Goal: Task Accomplishment & Management: Use online tool/utility

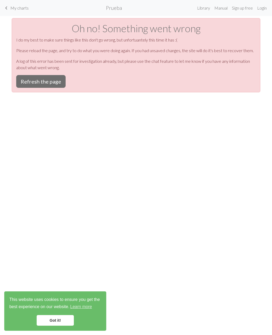
click at [51, 82] on button "Refresh the page" at bounding box center [40, 81] width 49 height 13
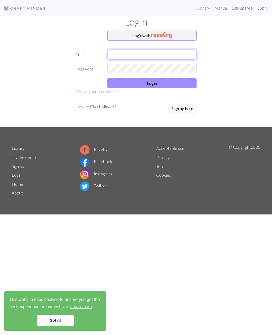
type input "zuldignani@gmail.com"
click at [165, 84] on button "Login" at bounding box center [151, 83] width 89 height 10
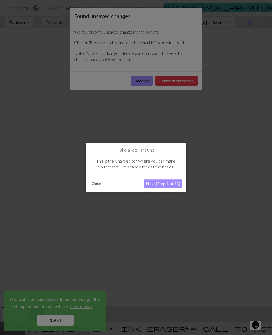
click at [170, 184] on button "Next (Step 1 of 10)" at bounding box center [163, 183] width 39 height 9
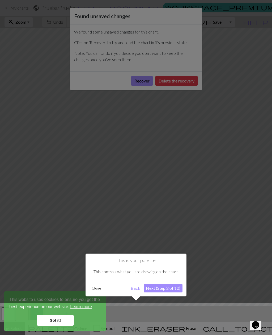
click at [180, 79] on div at bounding box center [136, 167] width 272 height 335
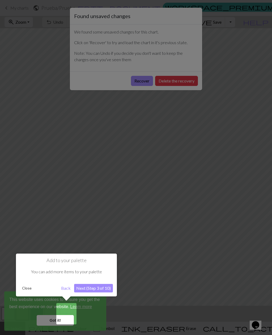
click at [227, 149] on div at bounding box center [136, 167] width 272 height 335
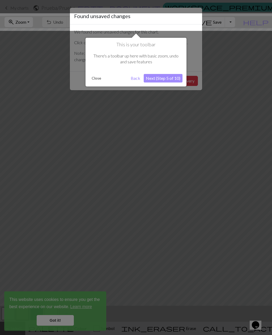
click at [98, 77] on button "Close" at bounding box center [97, 78] width 14 height 8
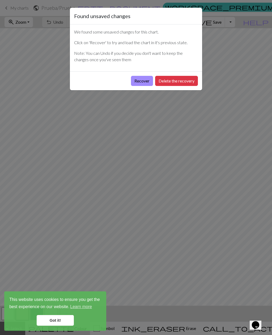
click at [143, 81] on button "Recover" at bounding box center [142, 81] width 22 height 10
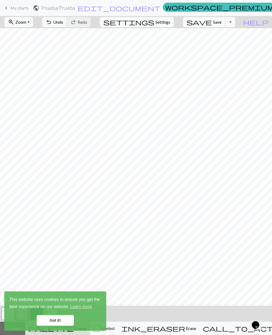
click at [61, 320] on link "Got it!" at bounding box center [55, 320] width 37 height 11
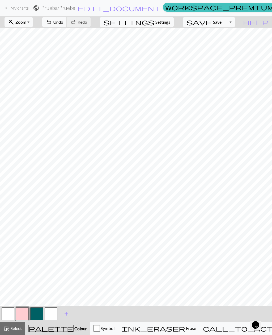
click at [23, 314] on button "button" at bounding box center [22, 313] width 13 height 13
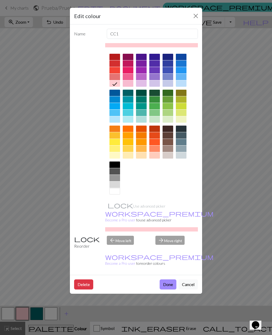
click at [130, 85] on div at bounding box center [128, 83] width 11 height 6
click at [58, 182] on div "Edit colour Name CC1 Use advanced picker workspace_premium Become a Pro user to…" at bounding box center [136, 167] width 272 height 335
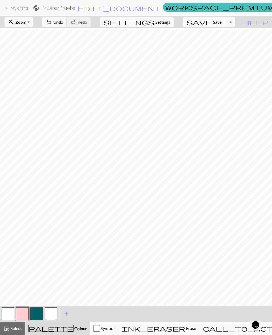
click at [23, 313] on button "button" at bounding box center [22, 313] width 13 height 13
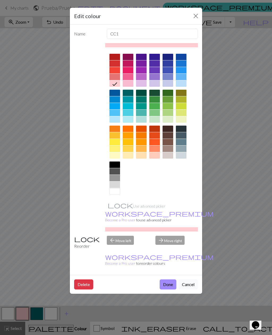
click at [170, 279] on button "Done" at bounding box center [168, 284] width 17 height 10
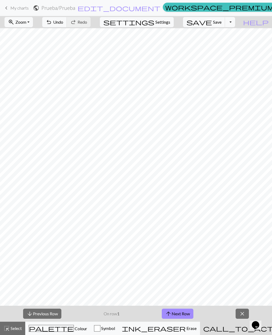
click at [243, 315] on span "close" at bounding box center [242, 313] width 6 height 7
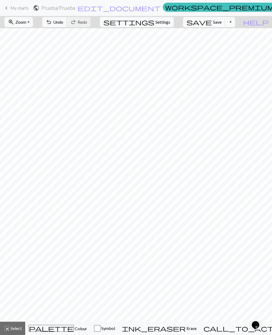
click at [101, 330] on div "button" at bounding box center [97, 328] width 6 height 6
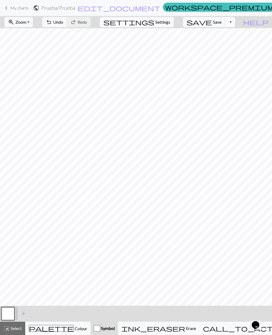
click at [74, 329] on span "Colour" at bounding box center [80, 328] width 13 height 5
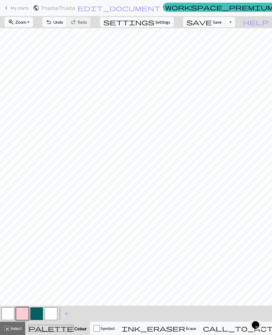
click at [14, 327] on span "Select" at bounding box center [16, 328] width 12 height 5
click at [74, 331] on span "Colour" at bounding box center [80, 328] width 13 height 5
click at [74, 329] on span "Colour" at bounding box center [80, 328] width 13 height 5
click at [60, 332] on button "palette Colour Colour" at bounding box center [57, 328] width 65 height 13
click at [13, 330] on span "Select" at bounding box center [16, 328] width 12 height 5
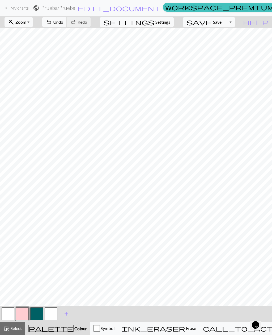
click at [185, 330] on span "Erase" at bounding box center [190, 328] width 11 height 5
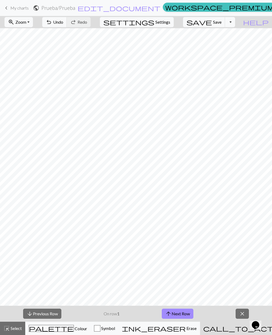
click at [172, 329] on span "ink_eraser" at bounding box center [154, 328] width 64 height 7
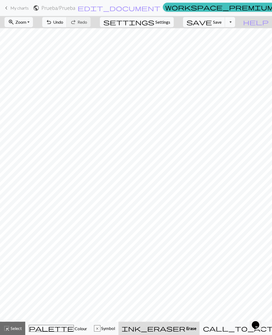
click at [169, 21] on span "Settings" at bounding box center [163, 22] width 15 height 6
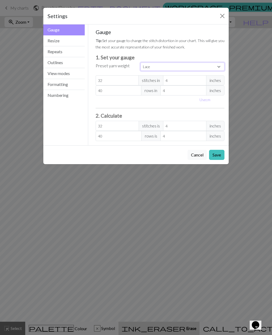
click at [171, 68] on select "Custom Square Lace Light Fingering Fingering Sport Double knit Worsted Aran Bul…" at bounding box center [183, 67] width 84 height 8
select select "square"
type input "32"
click at [218, 155] on button "Save" at bounding box center [216, 155] width 15 height 10
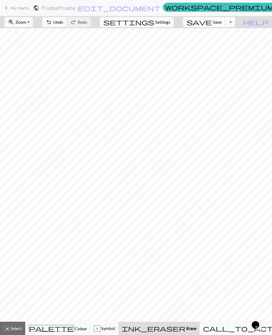
click at [235, 24] on button "Toggle Dropdown" at bounding box center [230, 22] width 10 height 10
click at [235, 25] on button "Toggle Dropdown" at bounding box center [230, 22] width 10 height 10
click at [33, 23] on button "zoom_in Zoom Zoom" at bounding box center [19, 22] width 28 height 10
click at [100, 329] on div "x" at bounding box center [97, 328] width 6 height 6
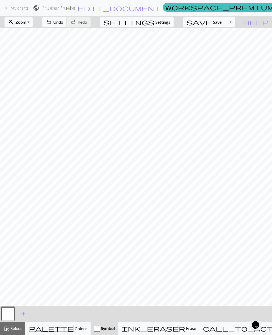
click at [74, 329] on span "Colour" at bounding box center [80, 328] width 13 height 5
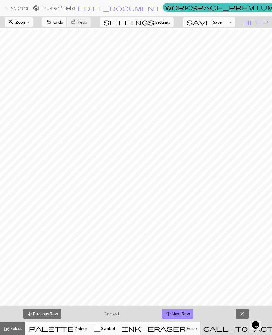
click at [242, 314] on span "close" at bounding box center [242, 313] width 6 height 7
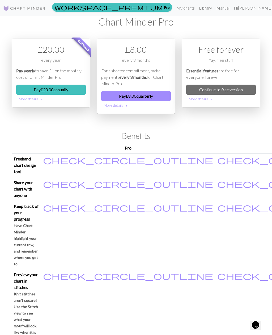
click at [197, 10] on link "My charts" at bounding box center [186, 8] width 23 height 11
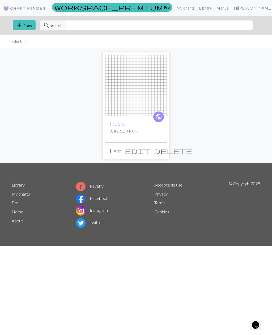
click at [33, 9] on img at bounding box center [24, 8] width 43 height 6
click at [120, 126] on link "Prueba" at bounding box center [118, 124] width 16 height 6
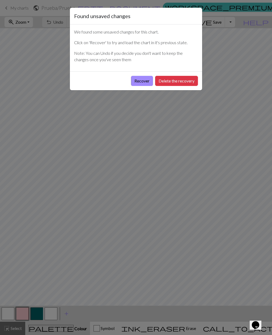
click at [143, 81] on button "Recover" at bounding box center [142, 81] width 22 height 10
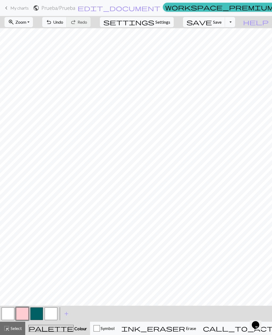
click at [63, 23] on span "Undo" at bounding box center [58, 21] width 10 height 5
click at [67, 23] on button "undo Undo Undo" at bounding box center [54, 22] width 25 height 10
click at [63, 20] on span "Undo" at bounding box center [58, 21] width 10 height 5
click at [63, 23] on span "Undo" at bounding box center [58, 21] width 10 height 5
click at [63, 24] on span "Undo" at bounding box center [58, 21] width 10 height 5
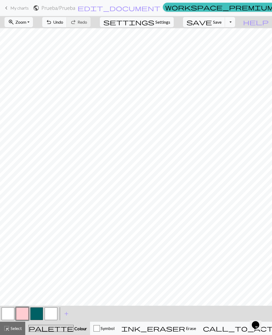
click at [37, 313] on button "button" at bounding box center [36, 313] width 13 height 13
click at [67, 314] on span "add" at bounding box center [66, 313] width 6 height 7
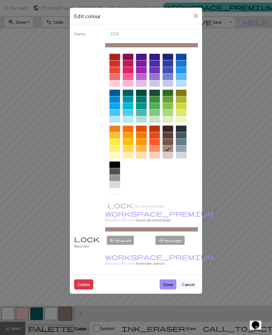
click at [181, 70] on div at bounding box center [181, 70] width 11 height 6
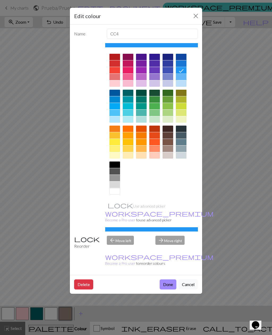
click at [182, 65] on div at bounding box center [181, 63] width 11 height 6
click at [168, 279] on button "Done" at bounding box center [168, 284] width 17 height 10
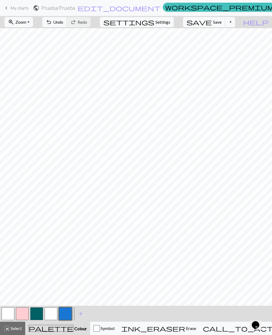
click at [37, 316] on button "button" at bounding box center [36, 313] width 13 height 13
click at [168, 22] on span "Settings" at bounding box center [163, 22] width 15 height 6
select select "square"
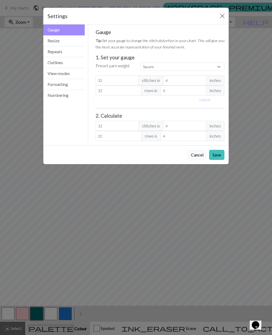
click at [66, 44] on button "Resize" at bounding box center [64, 40] width 42 height 11
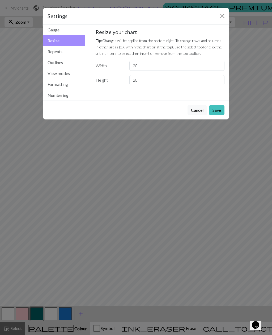
click at [67, 53] on button "Repeats" at bounding box center [64, 51] width 42 height 11
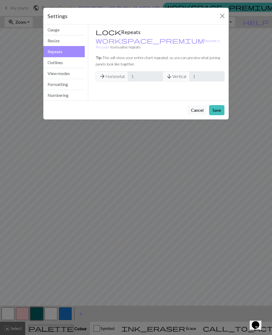
click at [68, 63] on button "Outlines" at bounding box center [64, 62] width 42 height 11
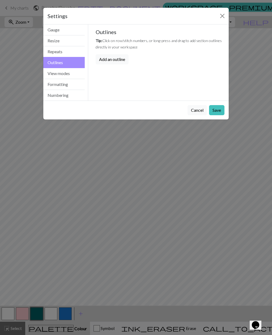
click at [68, 74] on button "View modes" at bounding box center [64, 73] width 42 height 11
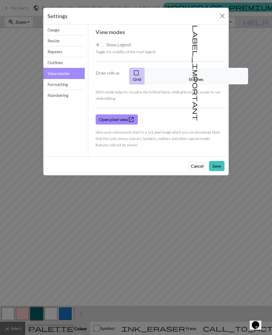
click at [69, 84] on button "Formatting" at bounding box center [64, 84] width 42 height 11
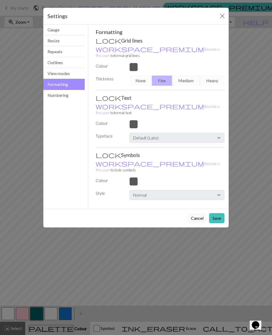
click at [68, 95] on button "Numbering" at bounding box center [64, 95] width 42 height 11
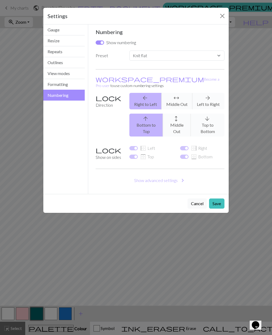
click at [64, 33] on button "Gauge" at bounding box center [64, 29] width 42 height 11
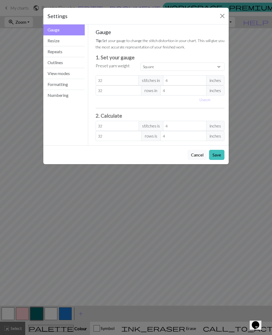
click at [65, 46] on button "Repeats" at bounding box center [64, 51] width 42 height 11
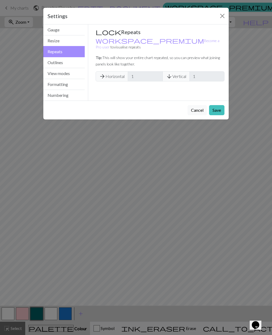
click at [66, 31] on button "Gauge" at bounding box center [64, 29] width 42 height 11
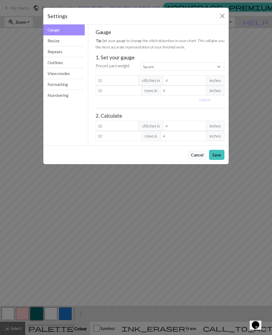
click at [223, 17] on button "Close" at bounding box center [222, 16] width 9 height 9
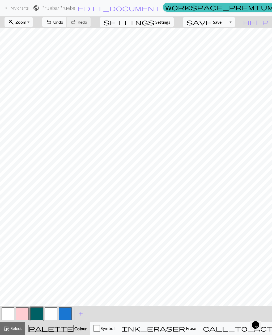
click at [262, 23] on button "help Show me around" at bounding box center [256, 22] width 32 height 10
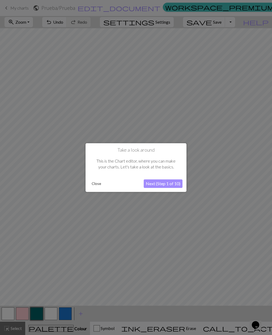
click at [99, 183] on button "Close" at bounding box center [97, 184] width 14 height 8
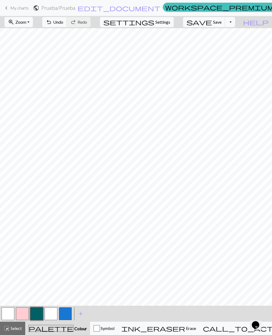
click at [168, 22] on span "Settings" at bounding box center [163, 22] width 15 height 6
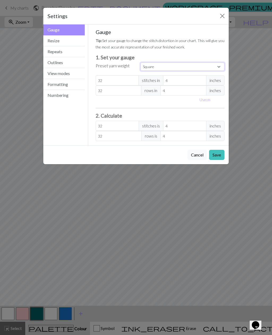
click at [190, 69] on select "Custom Square Lace Light Fingering Fingering Sport Double knit Worsted Aran Bul…" at bounding box center [183, 67] width 84 height 8
select select "custom"
click at [216, 157] on button "Save" at bounding box center [216, 155] width 15 height 10
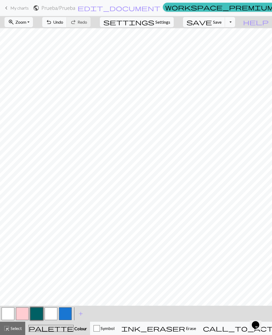
click at [235, 23] on button "Toggle Dropdown" at bounding box center [230, 22] width 10 height 10
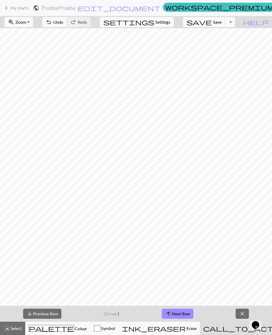
click at [186, 327] on span "Erase" at bounding box center [191, 328] width 11 height 5
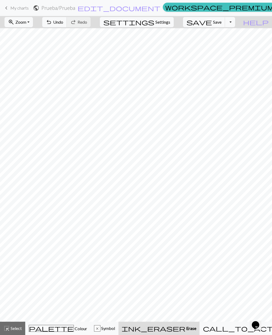
click at [115, 330] on span "Symbol" at bounding box center [108, 328] width 15 height 5
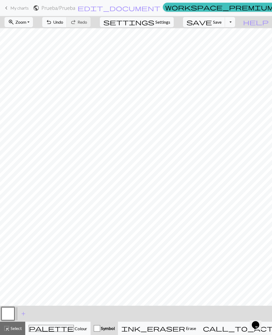
click at [68, 329] on div "palette Colour Colour" at bounding box center [58, 328] width 59 height 7
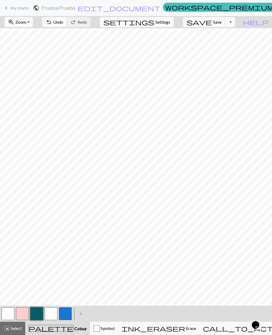
click at [17, 329] on span "Select" at bounding box center [16, 328] width 12 height 5
click at [67, 315] on button "button" at bounding box center [65, 313] width 13 height 13
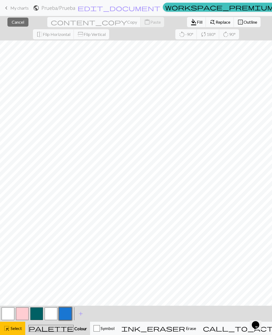
click at [68, 316] on button "button" at bounding box center [65, 313] width 13 height 13
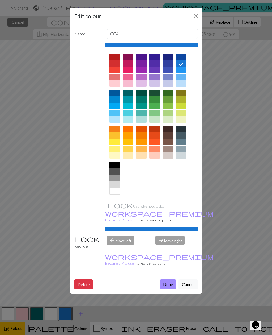
click at [187, 279] on button "Cancel" at bounding box center [188, 284] width 19 height 10
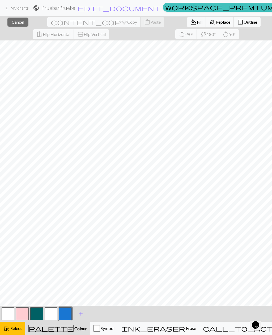
click at [74, 329] on span "Colour" at bounding box center [80, 328] width 13 height 5
click at [16, 331] on span "Select" at bounding box center [16, 328] width 12 height 5
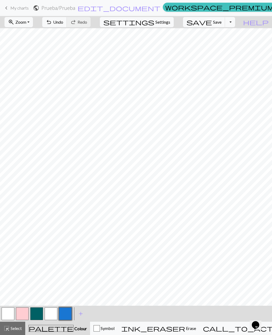
click at [74, 330] on span "Colour" at bounding box center [80, 328] width 13 height 5
click at [38, 314] on button "button" at bounding box center [36, 313] width 13 height 13
click at [24, 312] on button "button" at bounding box center [22, 313] width 13 height 13
click at [67, 313] on button "button" at bounding box center [65, 313] width 13 height 13
click at [39, 314] on button "button" at bounding box center [36, 313] width 13 height 13
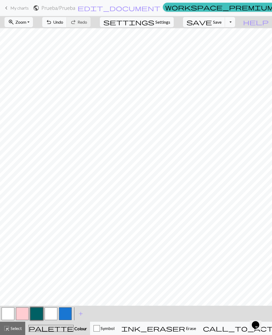
click at [34, 317] on button "button" at bounding box center [36, 313] width 13 height 13
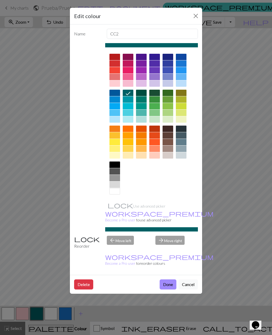
click at [24, 312] on div "Edit colour Name CC2 Use advanced picker workspace_premium Become a Pro user to…" at bounding box center [136, 167] width 272 height 335
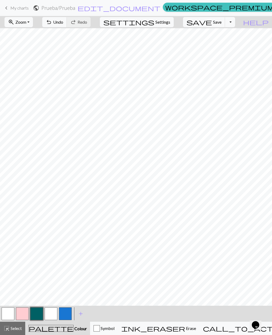
click at [25, 314] on button "button" at bounding box center [22, 313] width 13 height 13
click at [66, 314] on button "button" at bounding box center [65, 313] width 13 height 13
click at [39, 313] on button "button" at bounding box center [36, 313] width 13 height 13
